Goal: Task Accomplishment & Management: Use online tool/utility

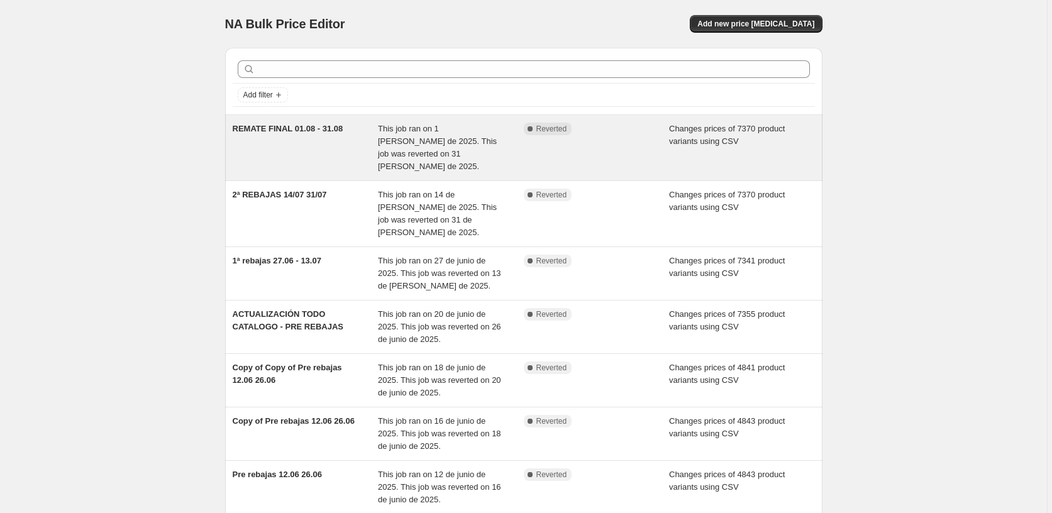
click at [446, 136] on span "This job ran on 1 [PERSON_NAME] de 2025. This job was reverted on 31 [PERSON_NA…" at bounding box center [437, 147] width 119 height 47
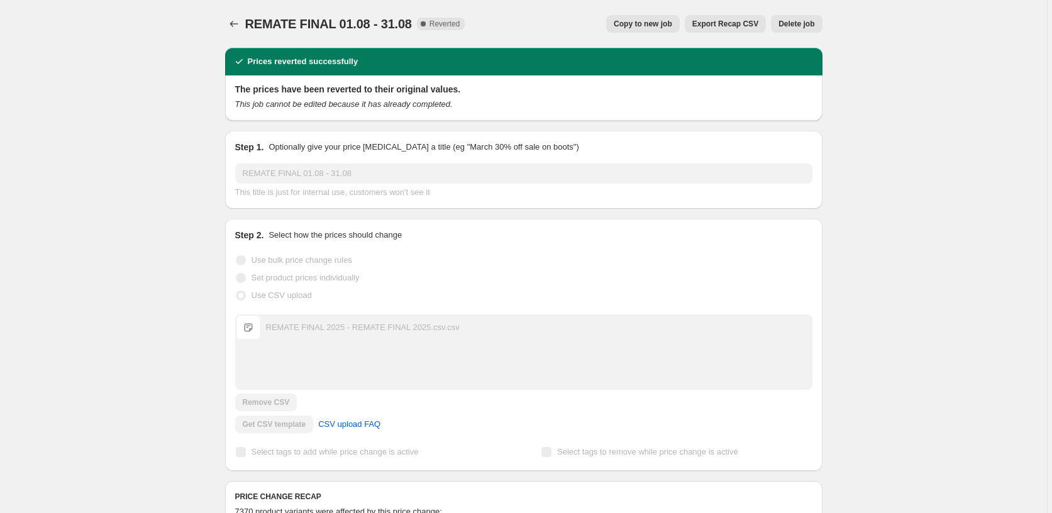
click at [657, 21] on span "Copy to new job" at bounding box center [642, 24] width 58 height 10
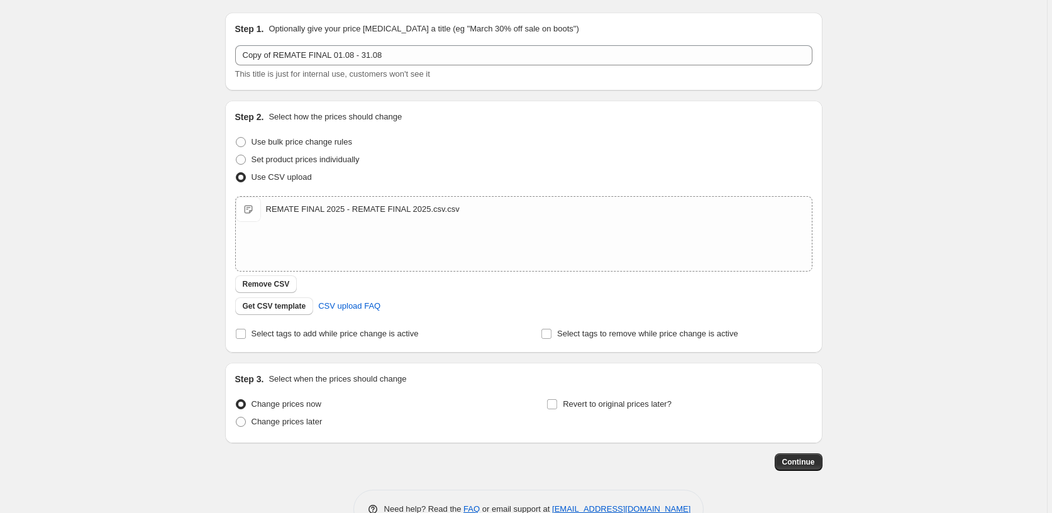
scroll to position [70, 0]
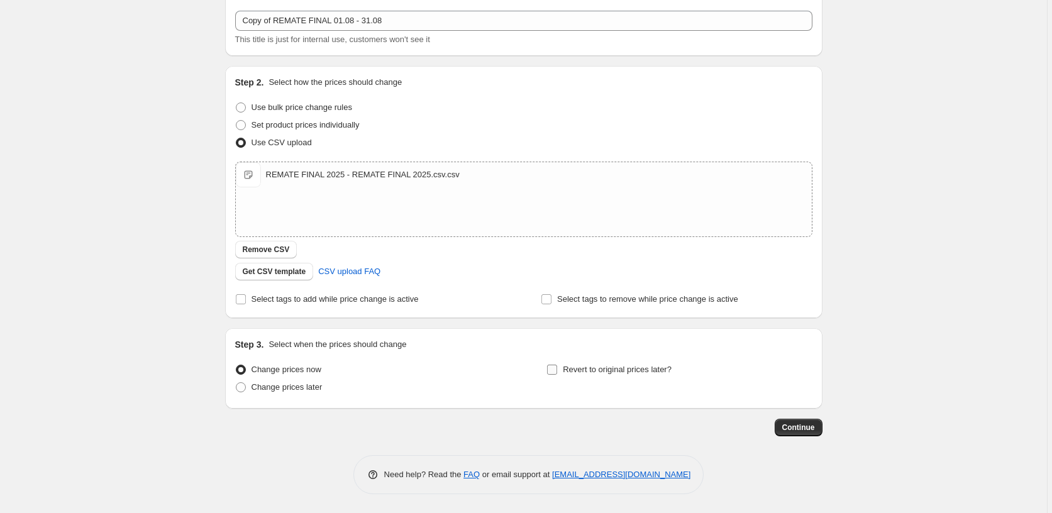
click at [557, 372] on input "Revert to original prices later?" at bounding box center [552, 370] width 10 height 10
checkbox input "true"
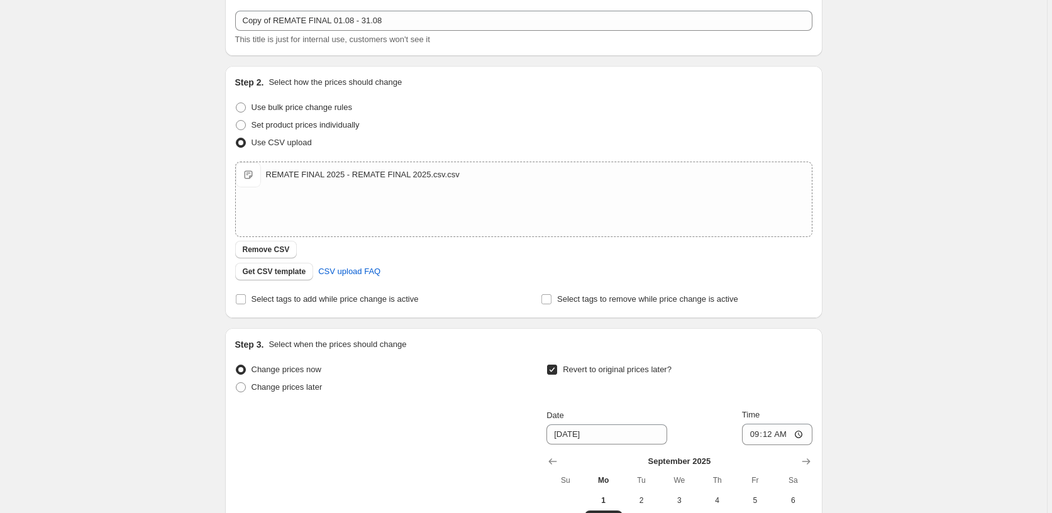
scroll to position [285, 0]
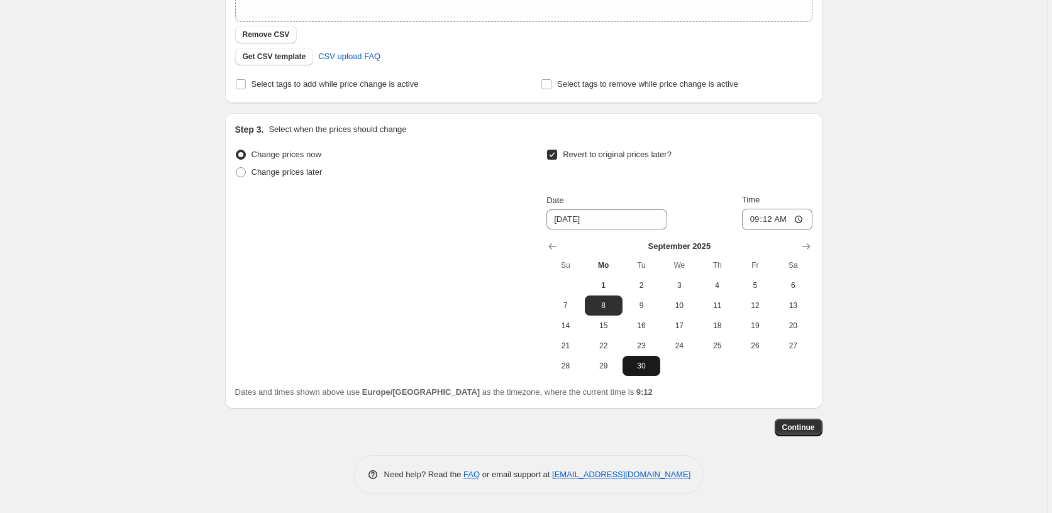
click at [645, 372] on button "30" at bounding box center [641, 366] width 38 height 20
type input "[DATE]"
click at [775, 222] on input "09:12" at bounding box center [777, 219] width 70 height 21
type input "23:59"
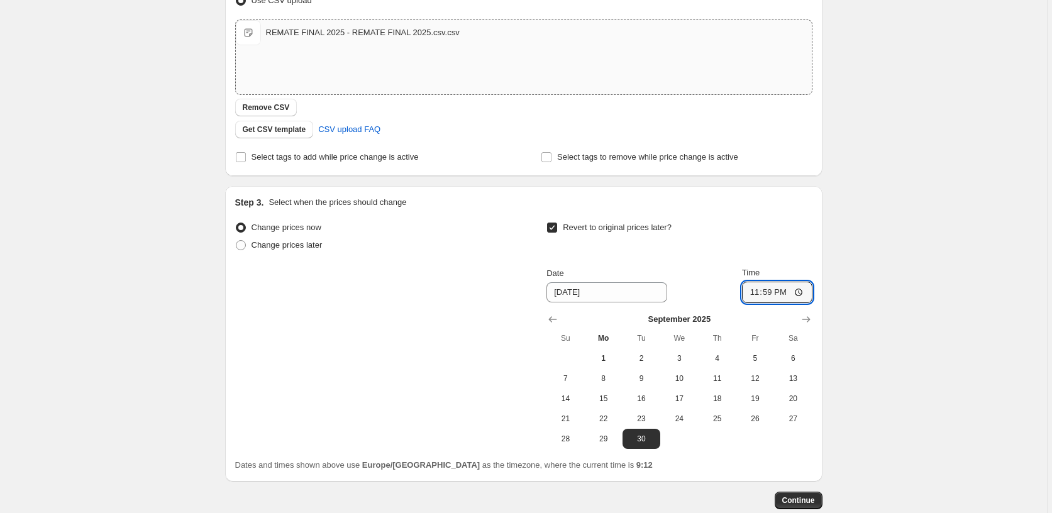
scroll to position [0, 0]
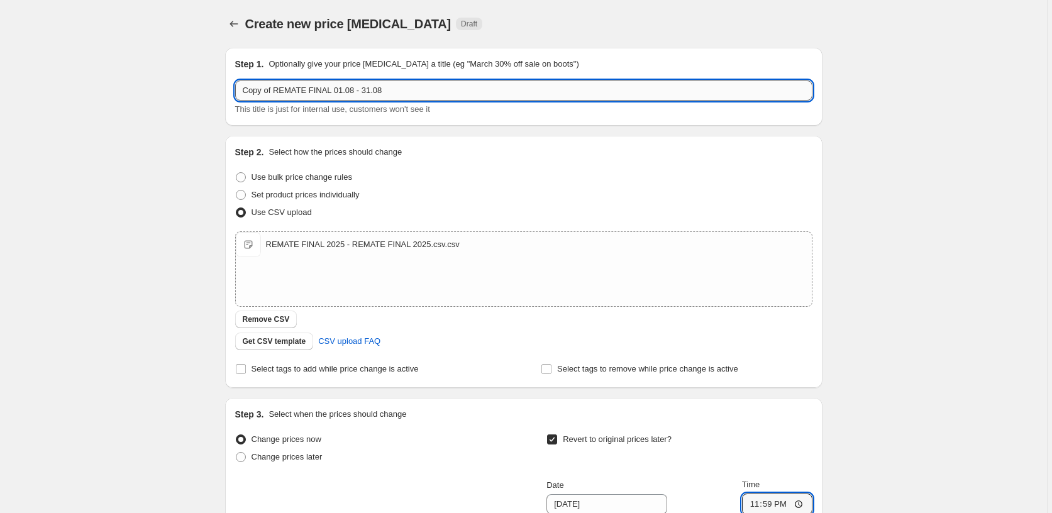
click at [378, 92] on input "Copy of REMATE FINAL 01.08 - 31.08" at bounding box center [523, 90] width 577 height 20
click at [346, 87] on input "Copy of REMATE FINAL 01.08 - 30.09" at bounding box center [523, 90] width 577 height 20
type input "Copy of REMATE FINAL 01.09 - 30.09"
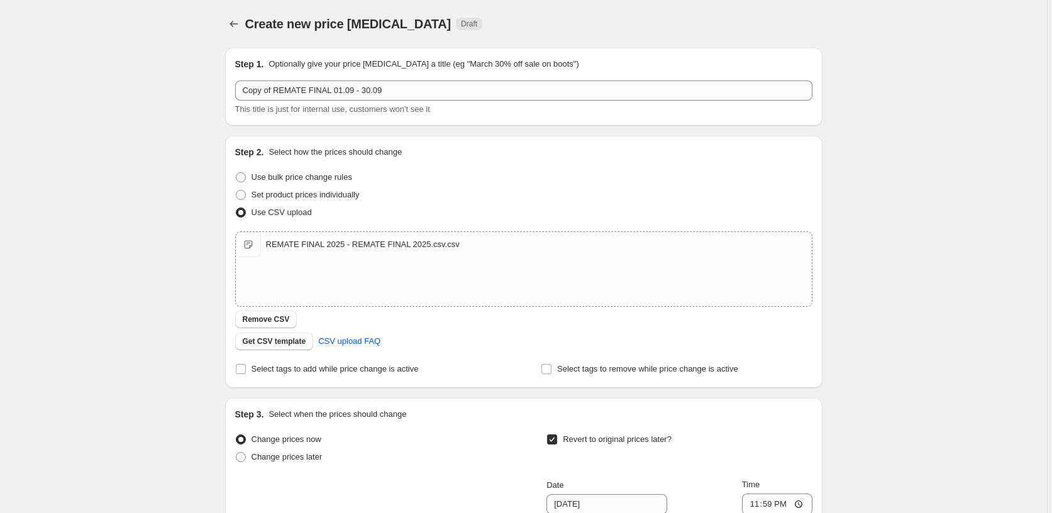
scroll to position [285, 0]
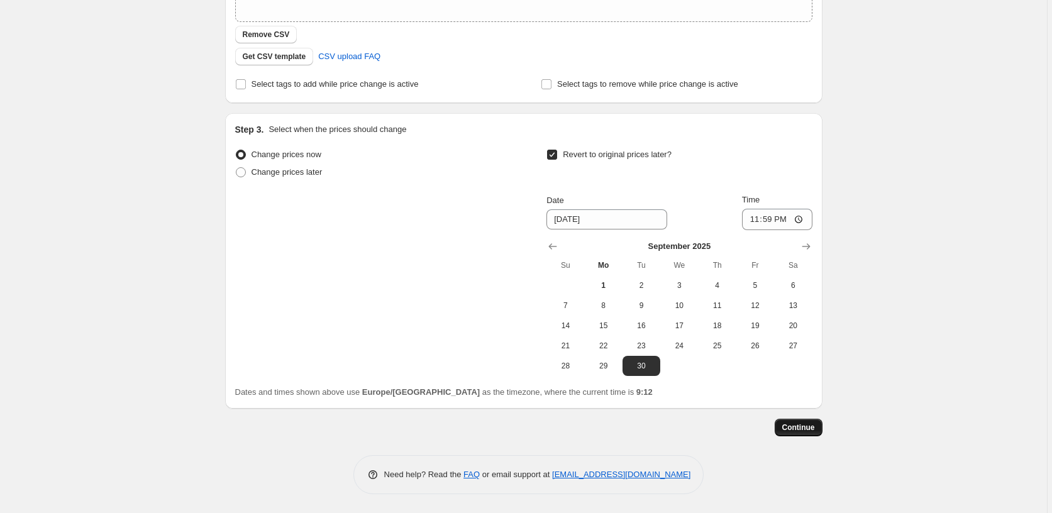
click at [806, 429] on span "Continue" at bounding box center [798, 427] width 33 height 10
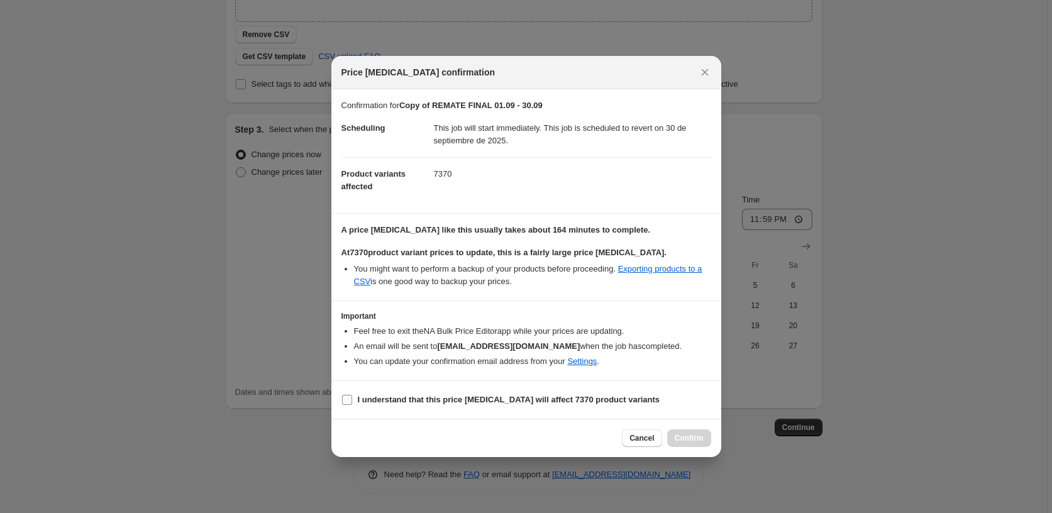
click at [348, 402] on input "I understand that this price [MEDICAL_DATA] will affect 7370 product variants" at bounding box center [347, 400] width 10 height 10
checkbox input "true"
click at [680, 437] on span "Confirm" at bounding box center [688, 438] width 29 height 10
